Goal: Task Accomplishment & Management: Manage account settings

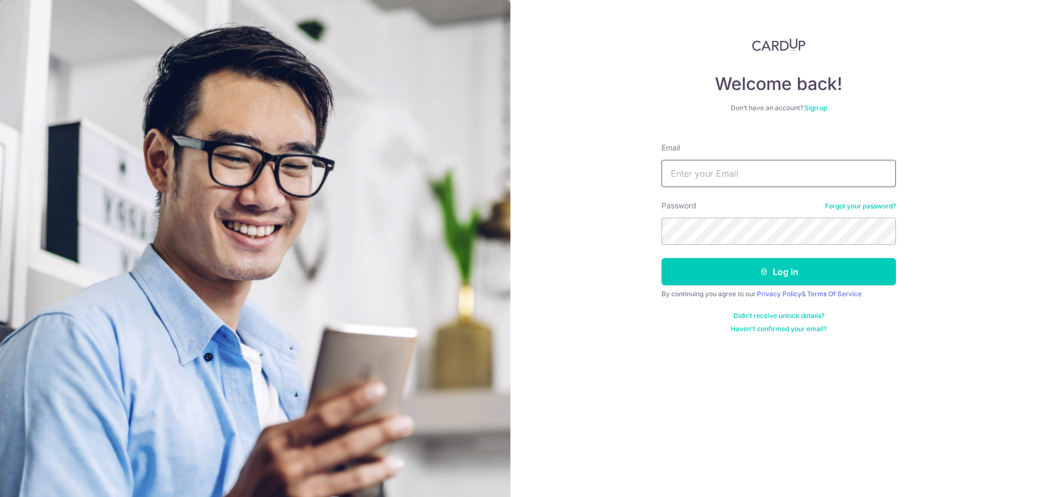
click at [733, 174] on input "Email" at bounding box center [778, 173] width 234 height 27
type input "[EMAIL_ADDRESS][DOMAIN_NAME]"
click at [661, 258] on button "Log in" at bounding box center [778, 271] width 234 height 27
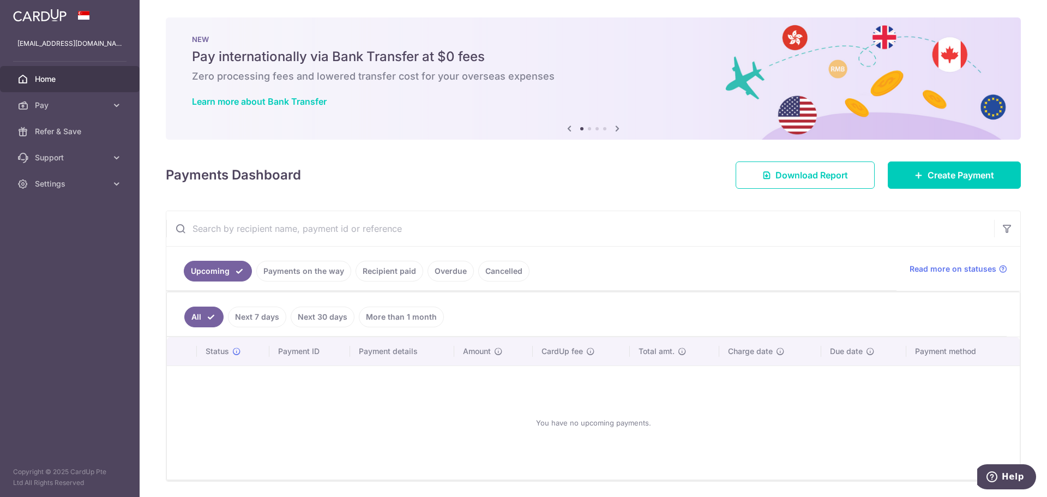
click at [403, 282] on ul "Upcoming Payments on the way Recipient paid Overdue Cancelled" at bounding box center [531, 268] width 730 height 44
click at [405, 275] on link "Recipient paid" at bounding box center [389, 271] width 68 height 21
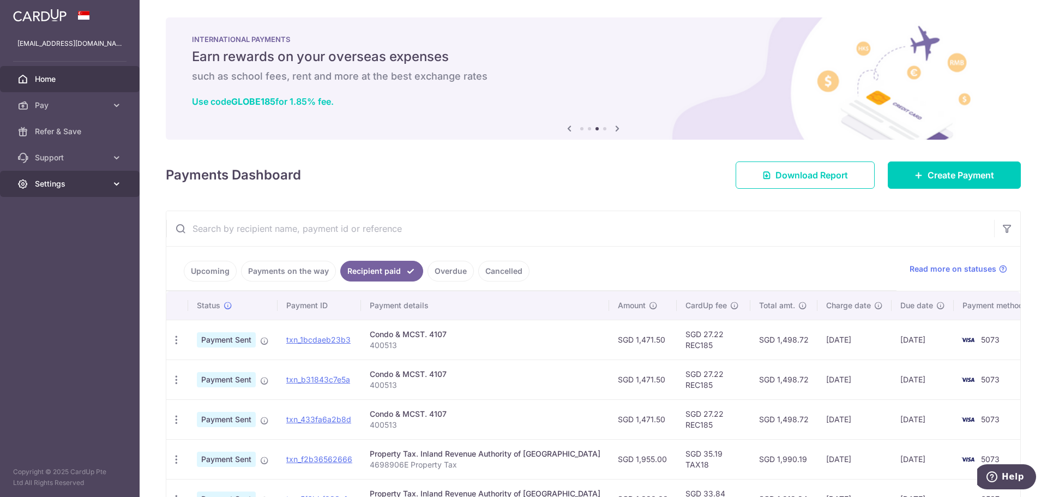
click at [57, 173] on link "Settings" at bounding box center [70, 184] width 140 height 26
click at [49, 235] on span "Logout" at bounding box center [71, 236] width 72 height 11
